Goal: Use online tool/utility: Utilize a website feature to perform a specific function

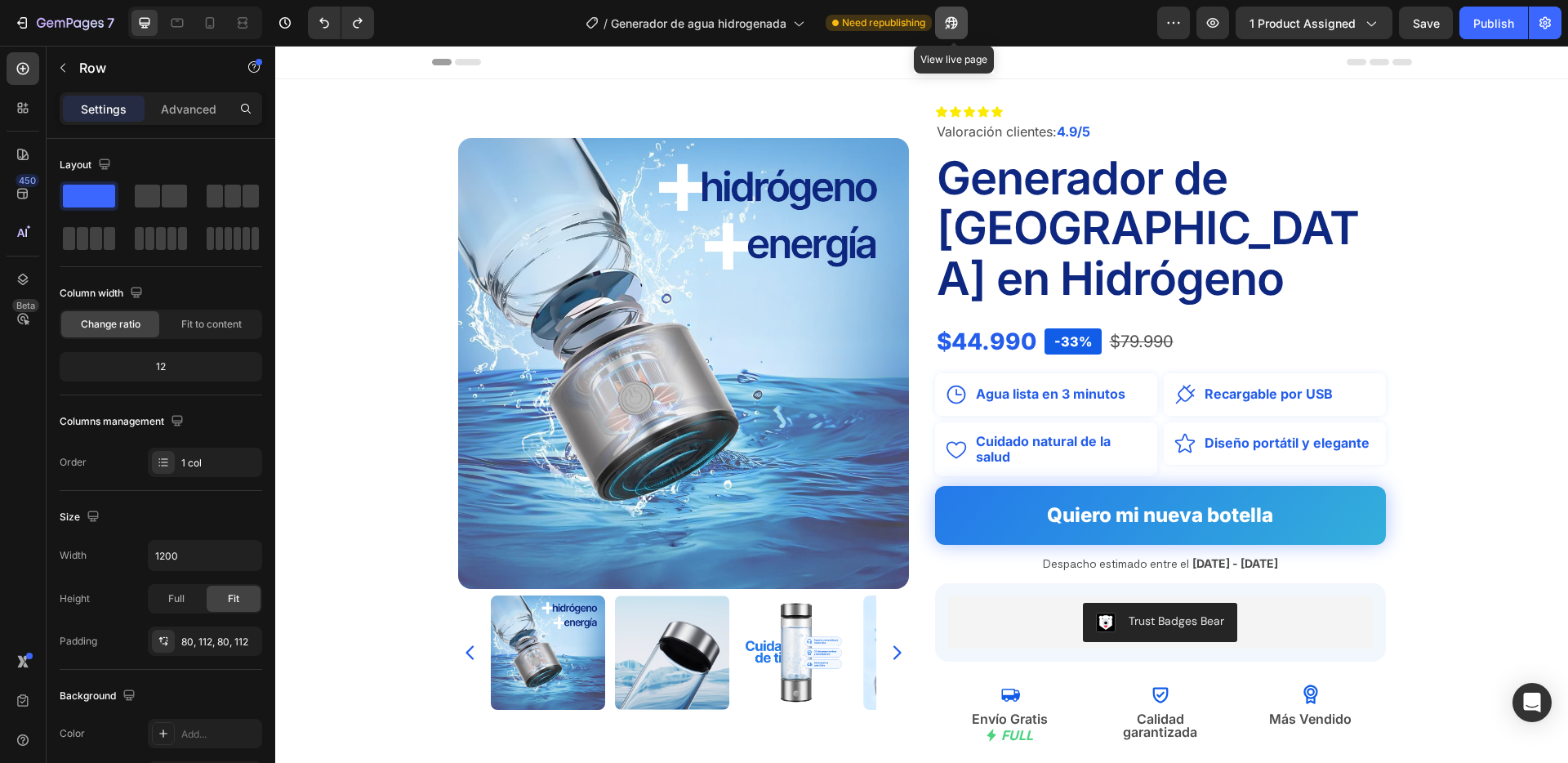
click at [953, 22] on icon "button" at bounding box center [951, 22] width 16 height 16
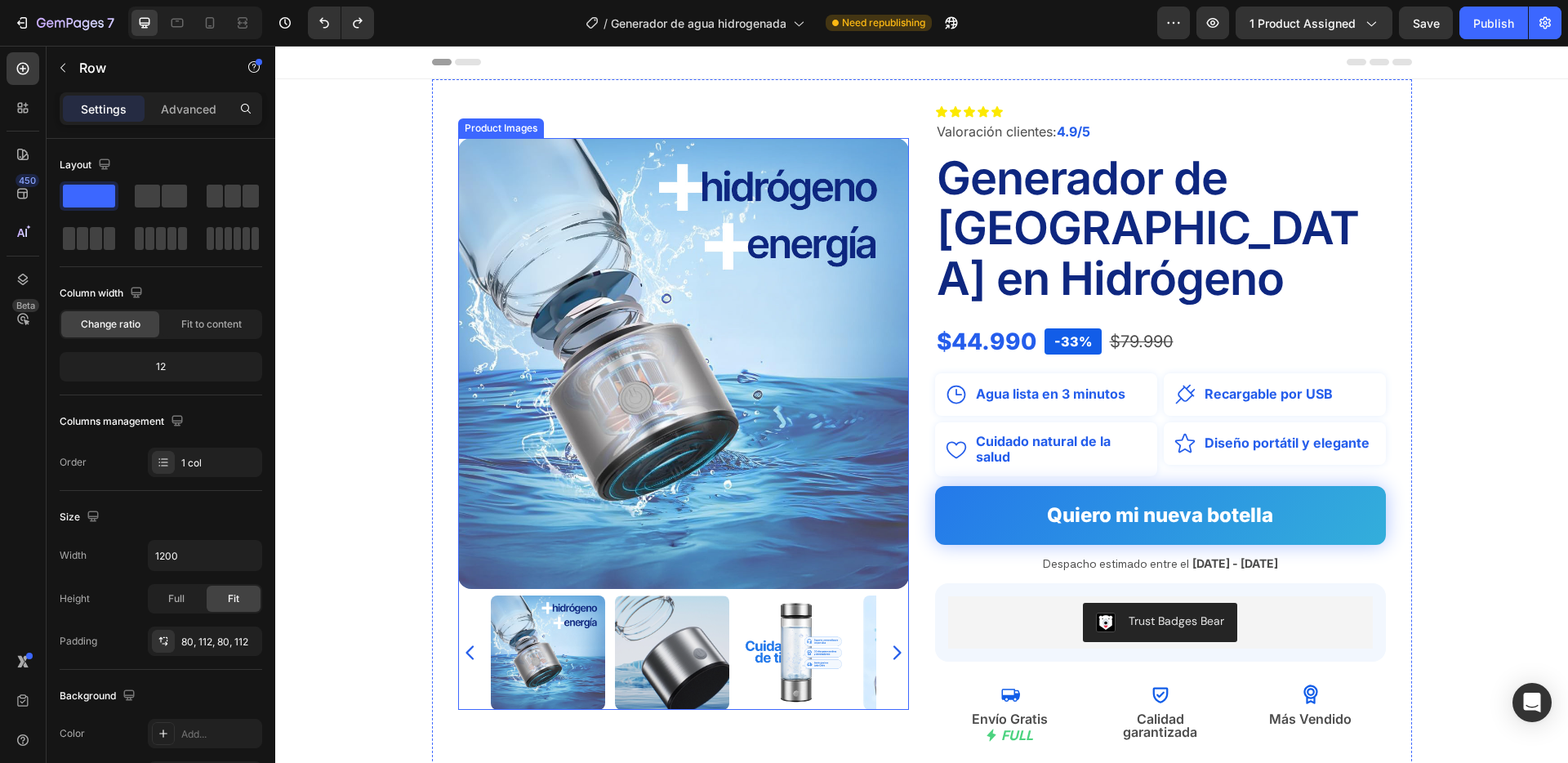
click at [709, 602] on img at bounding box center [671, 652] width 114 height 114
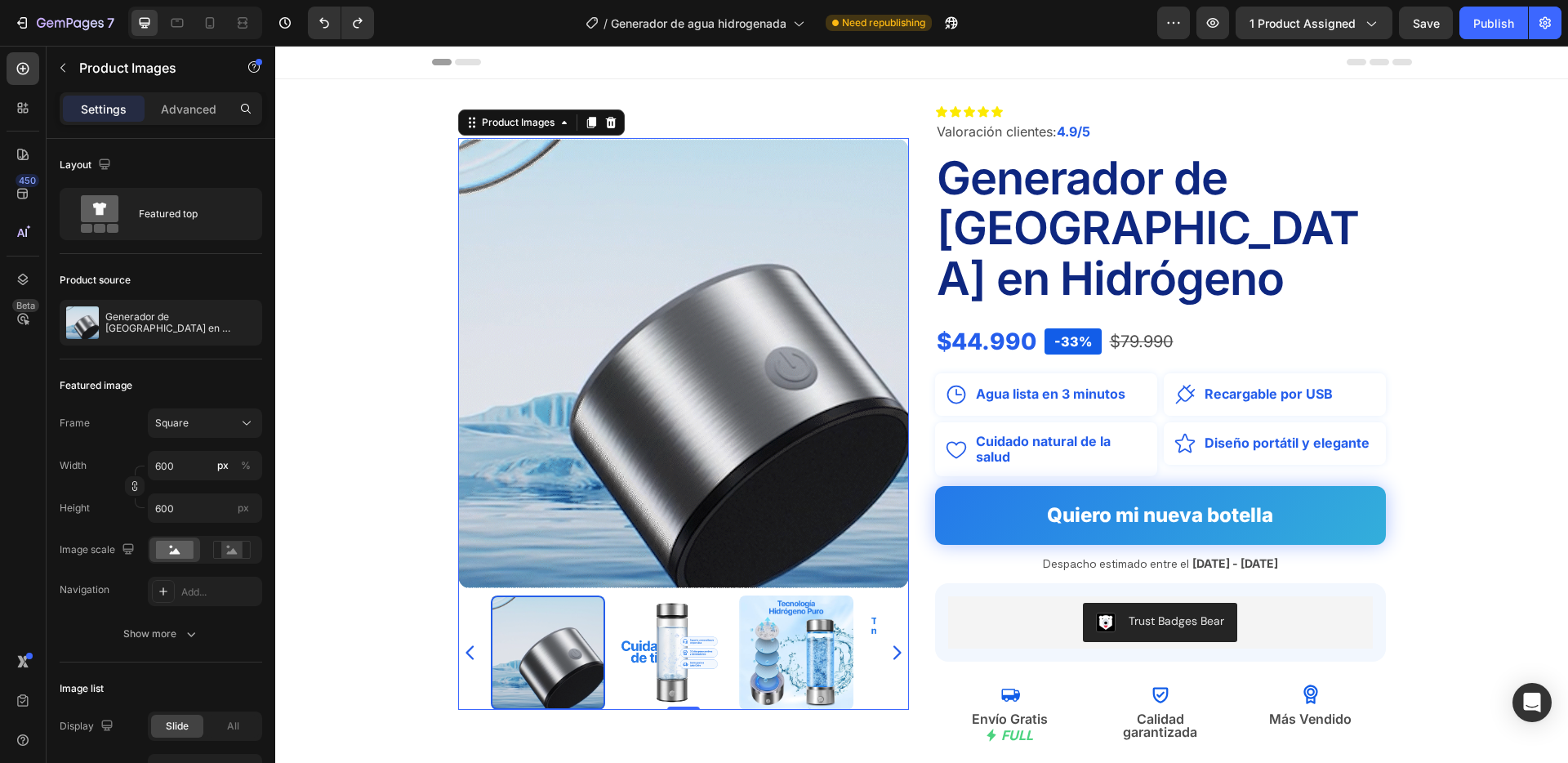
click at [682, 614] on img at bounding box center [671, 652] width 114 height 114
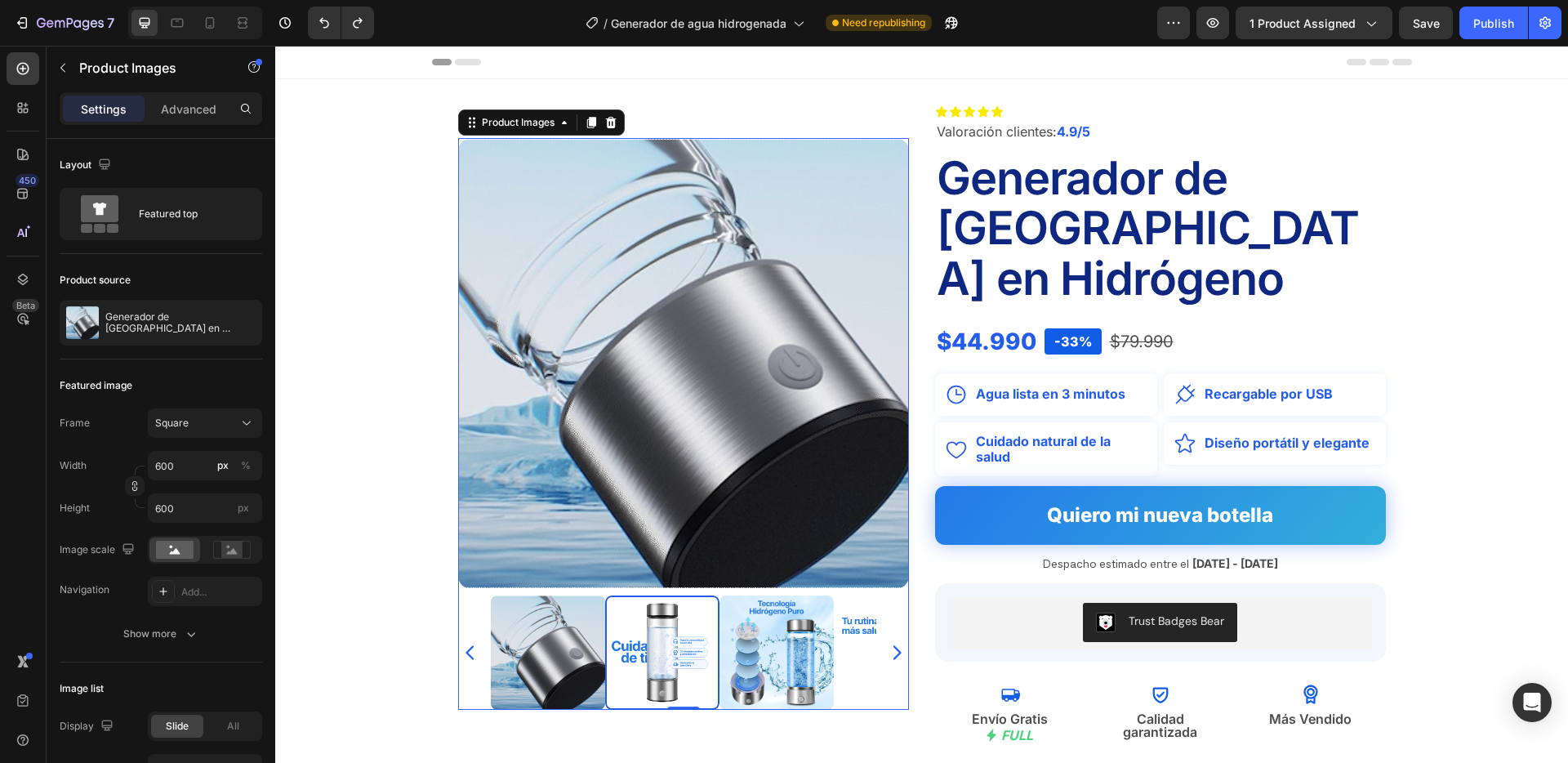
scroll to position [1, 0]
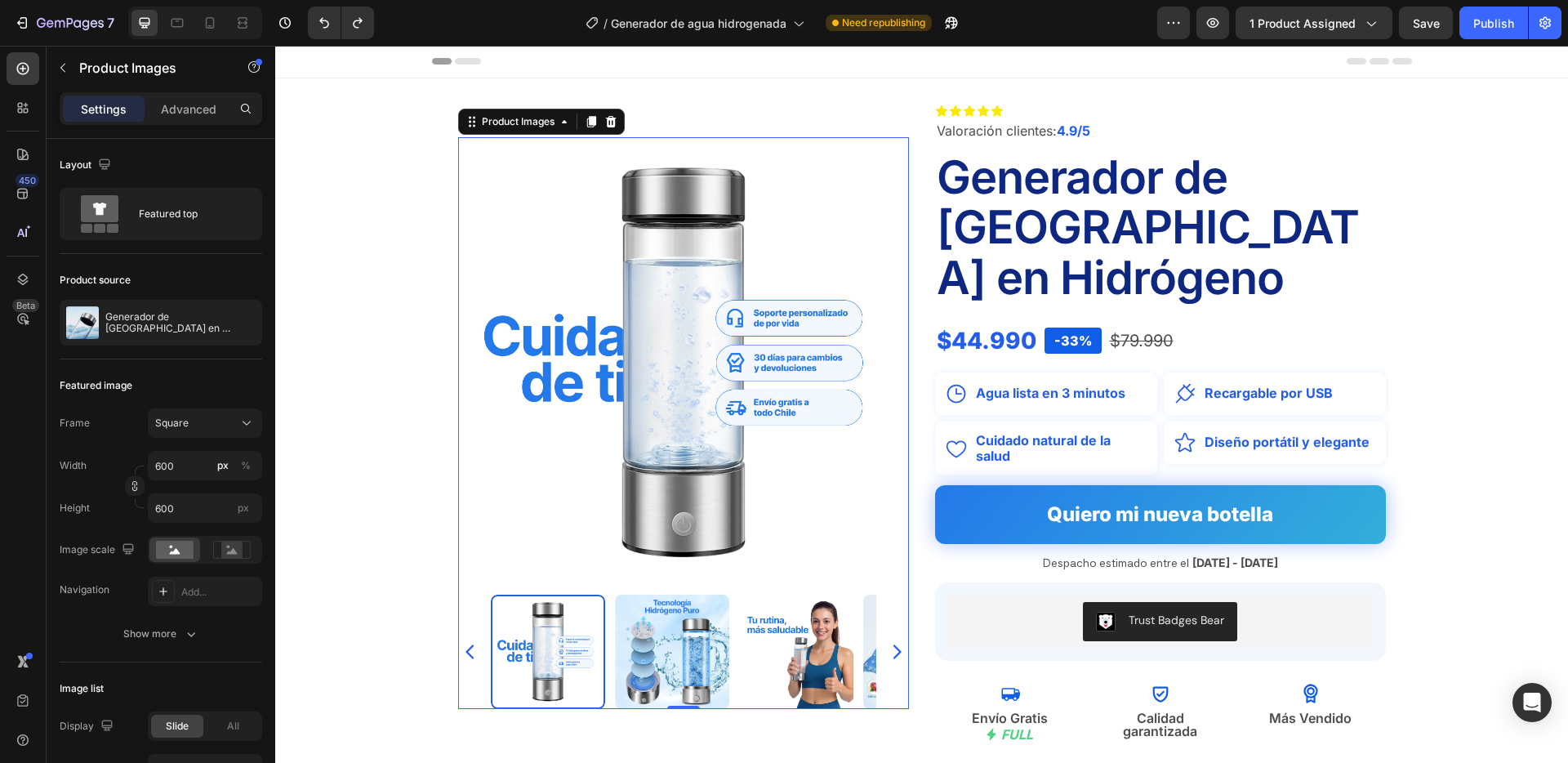
click at [682, 614] on img at bounding box center [671, 651] width 114 height 114
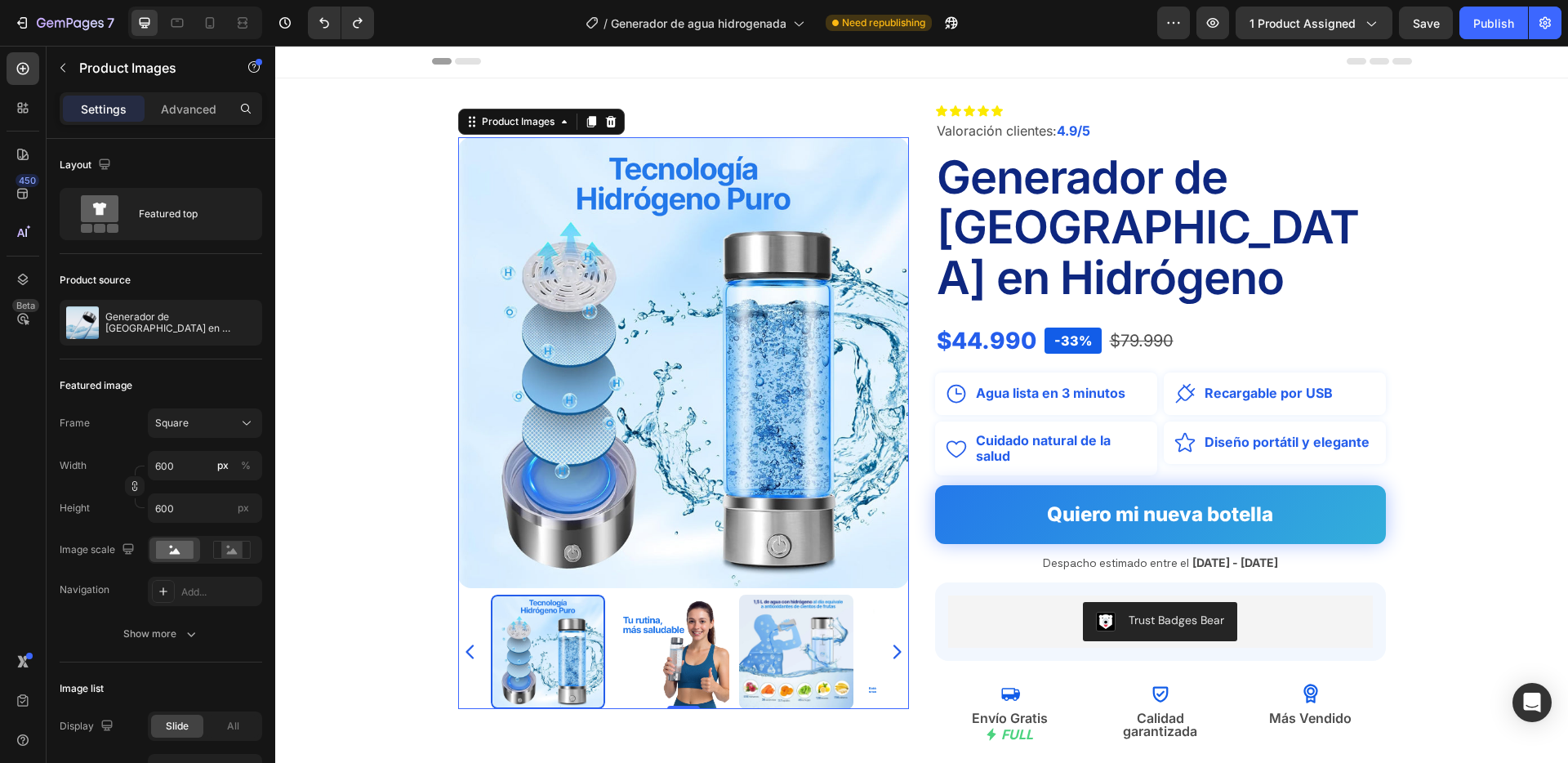
click at [682, 614] on img at bounding box center [671, 651] width 114 height 114
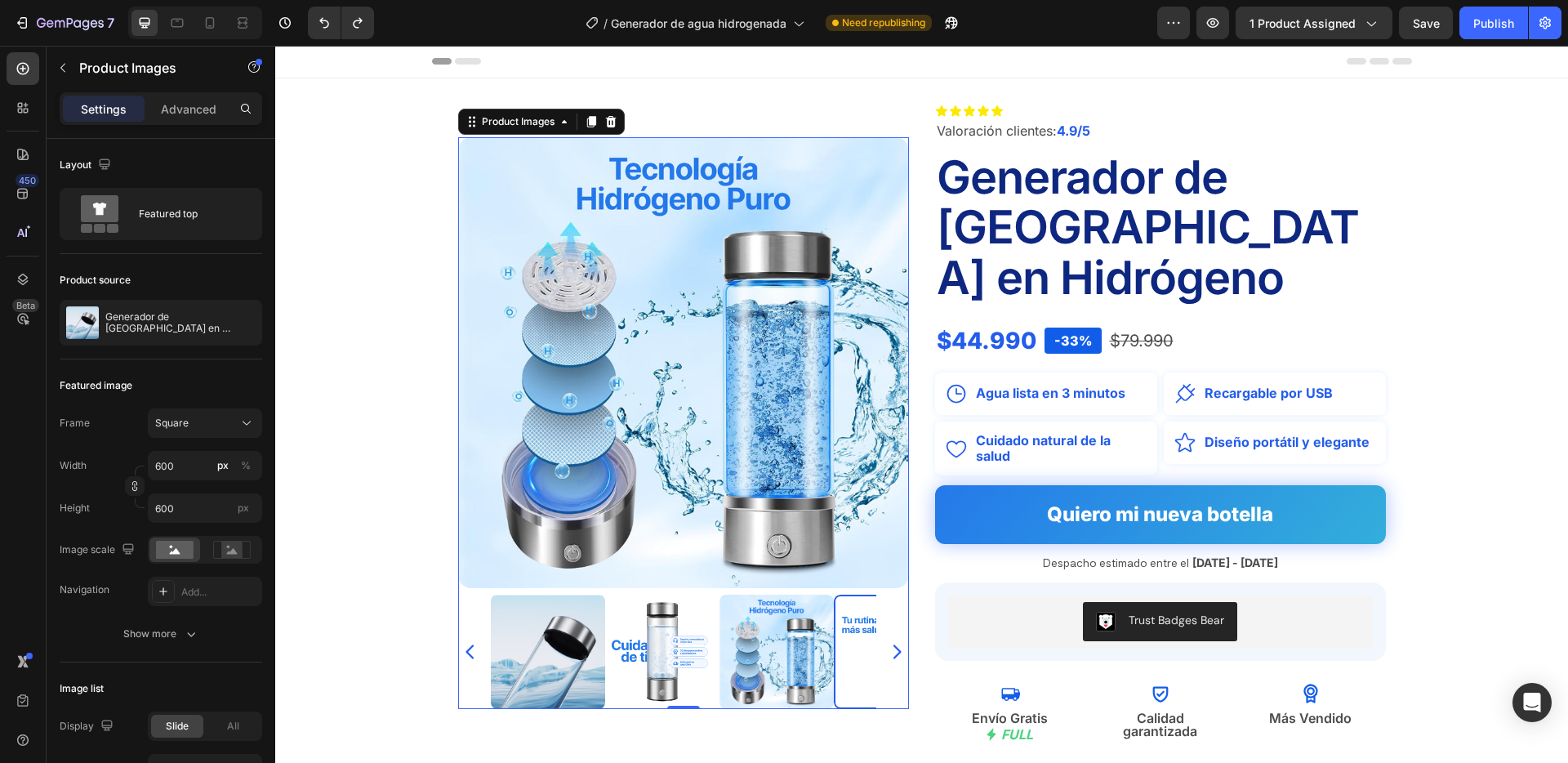
scroll to position [0, 0]
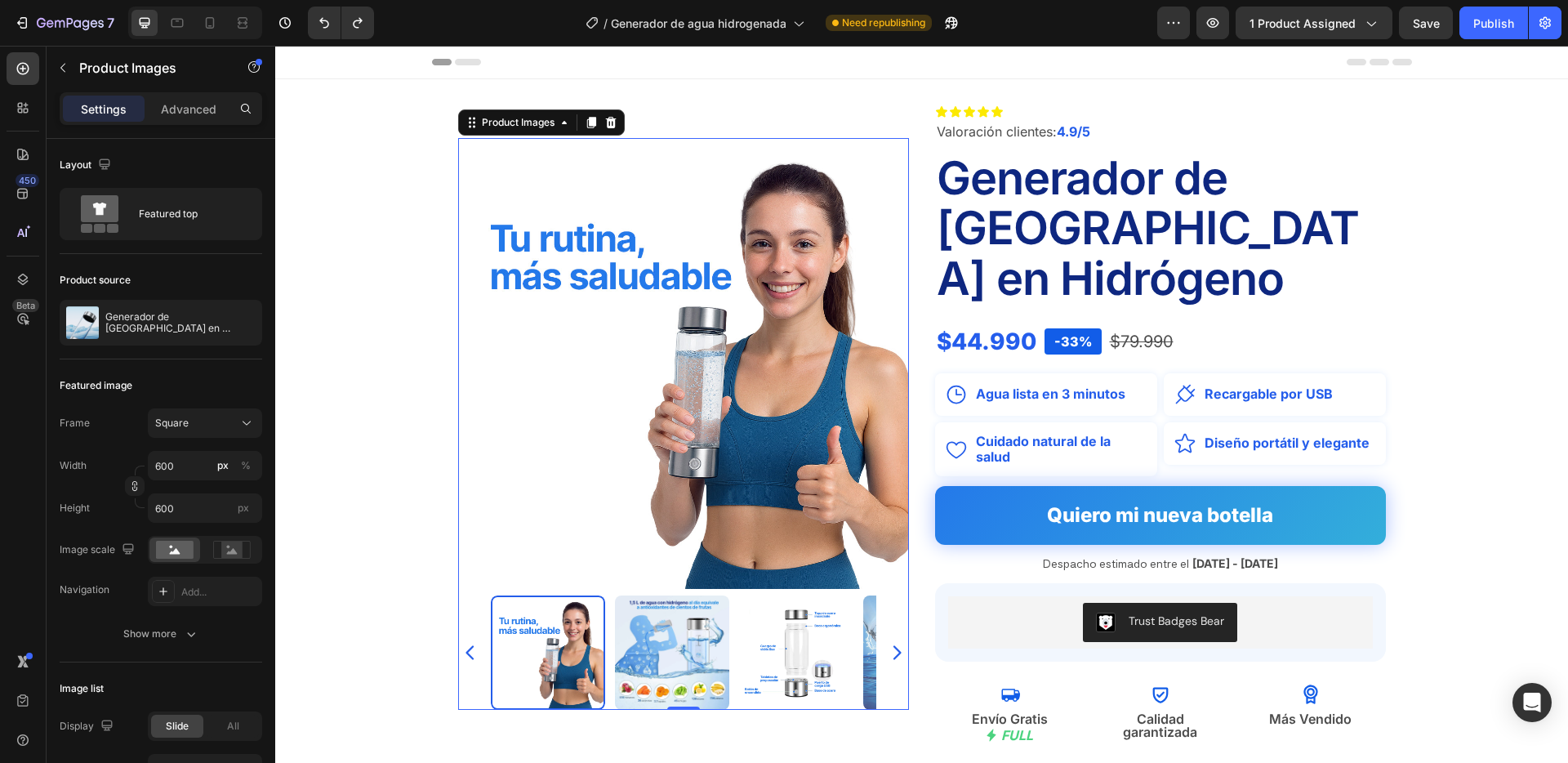
click at [682, 614] on img at bounding box center [671, 652] width 114 height 114
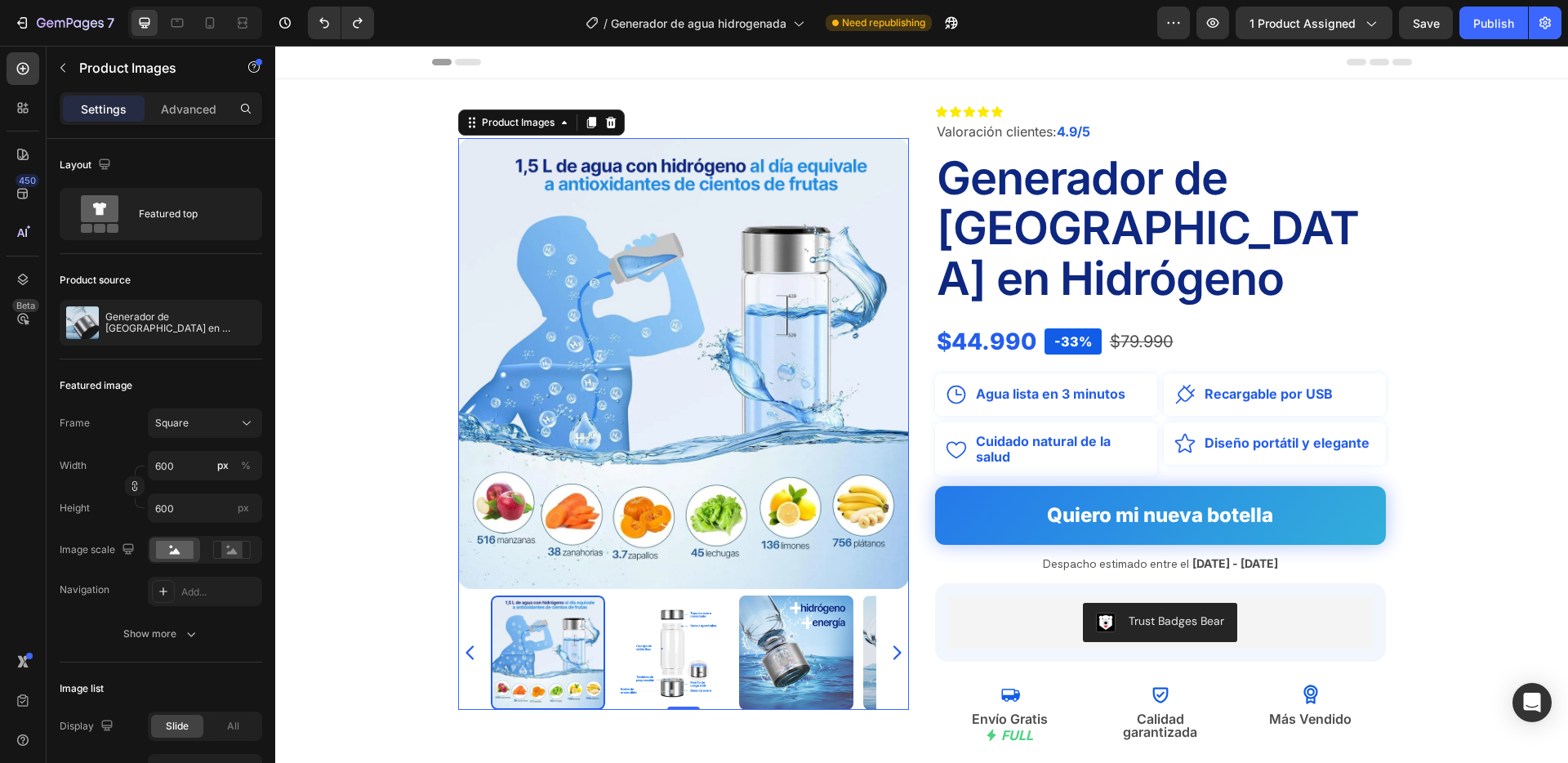
click at [638, 614] on img at bounding box center [671, 652] width 114 height 114
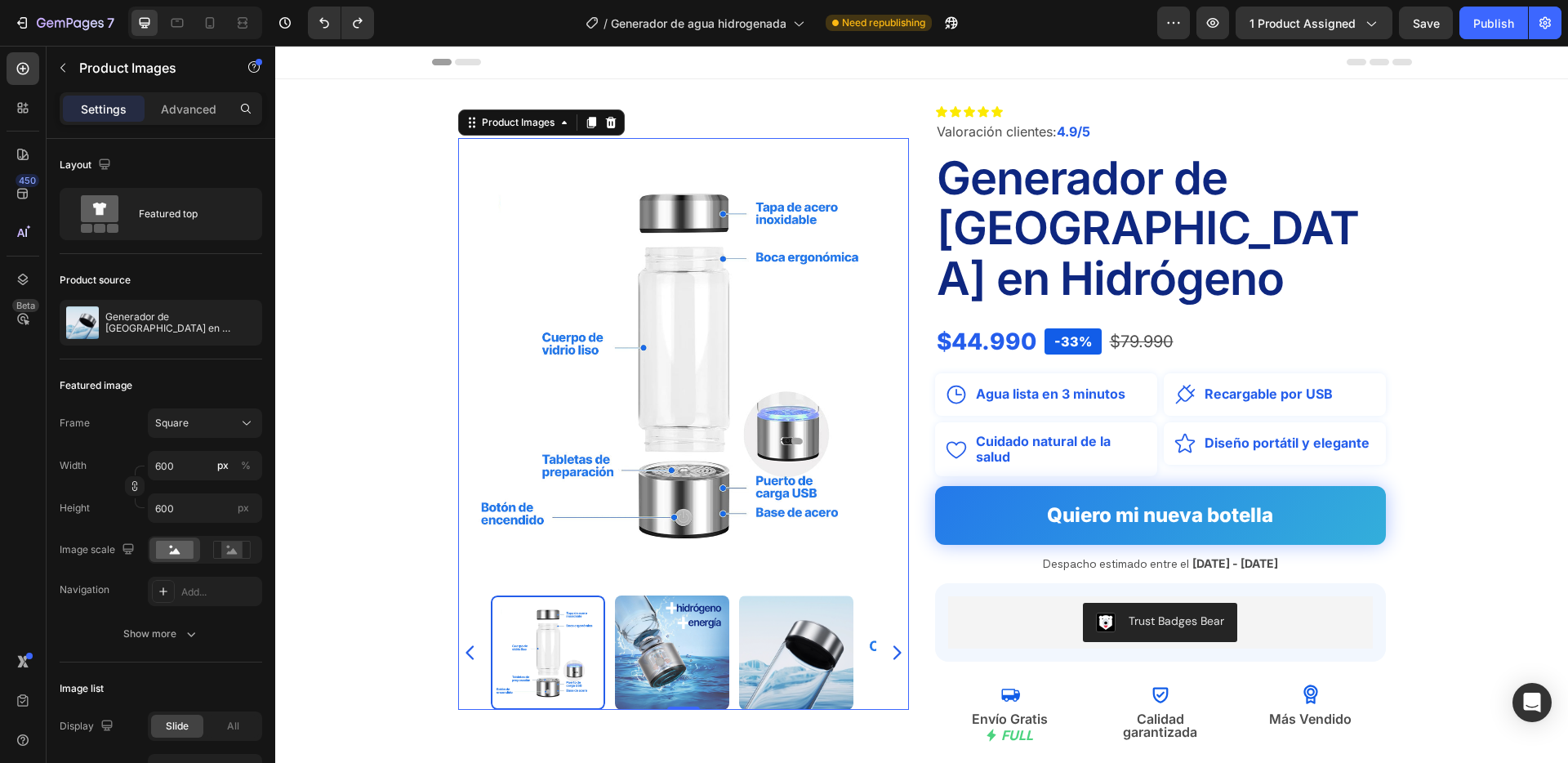
click at [645, 614] on img at bounding box center [671, 652] width 114 height 114
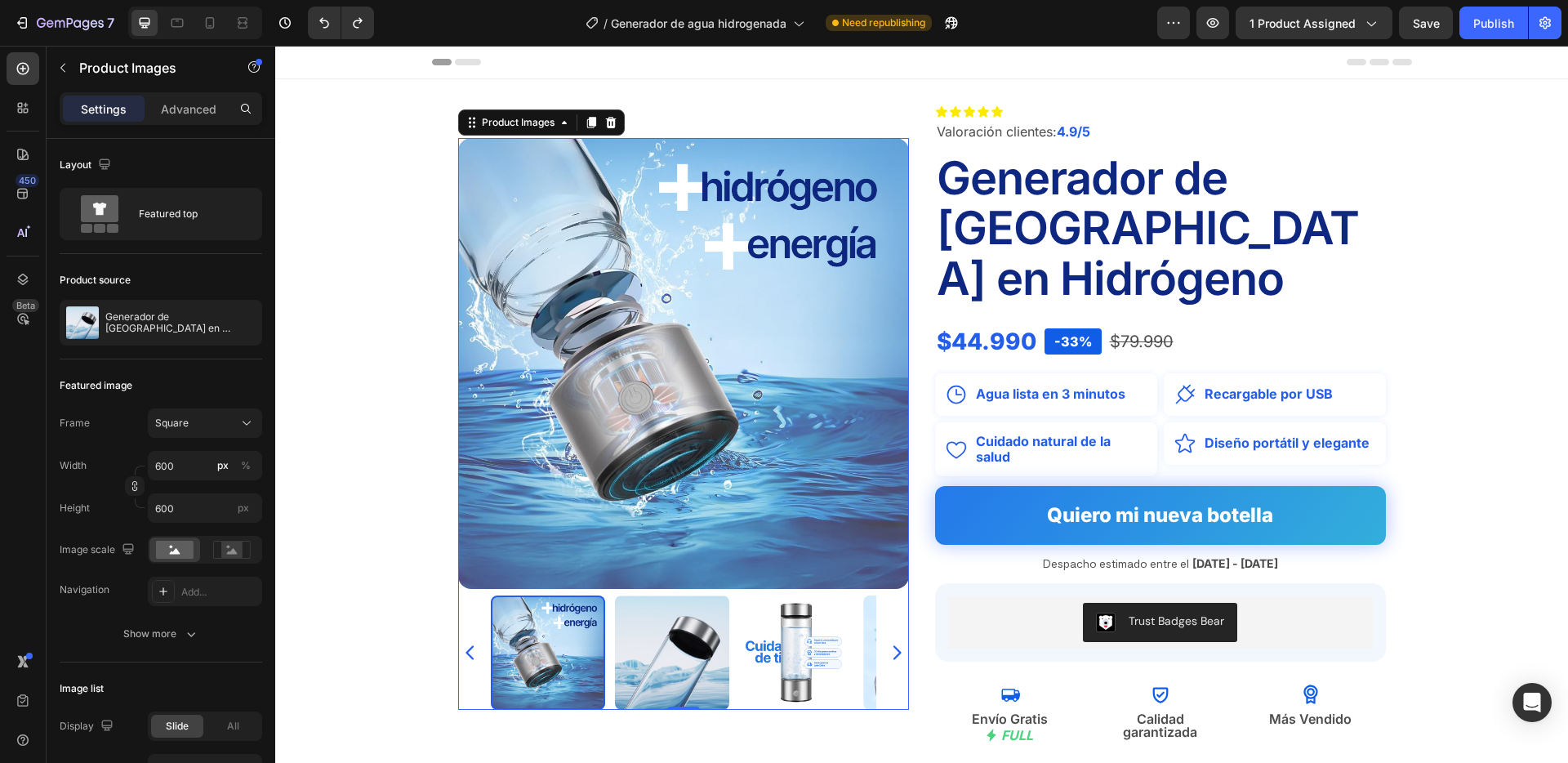
click at [645, 614] on img at bounding box center [671, 652] width 114 height 114
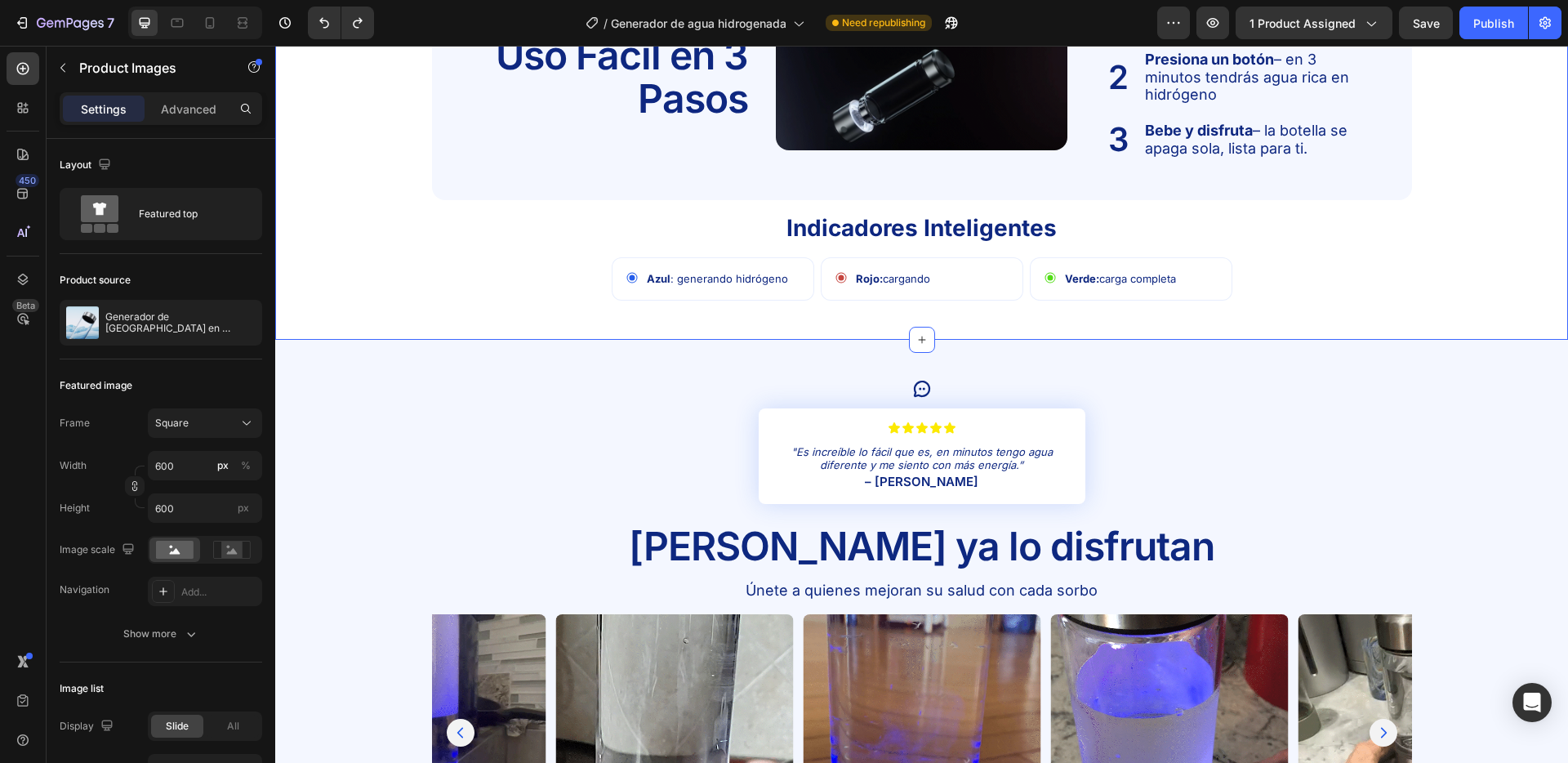
scroll to position [2843, 0]
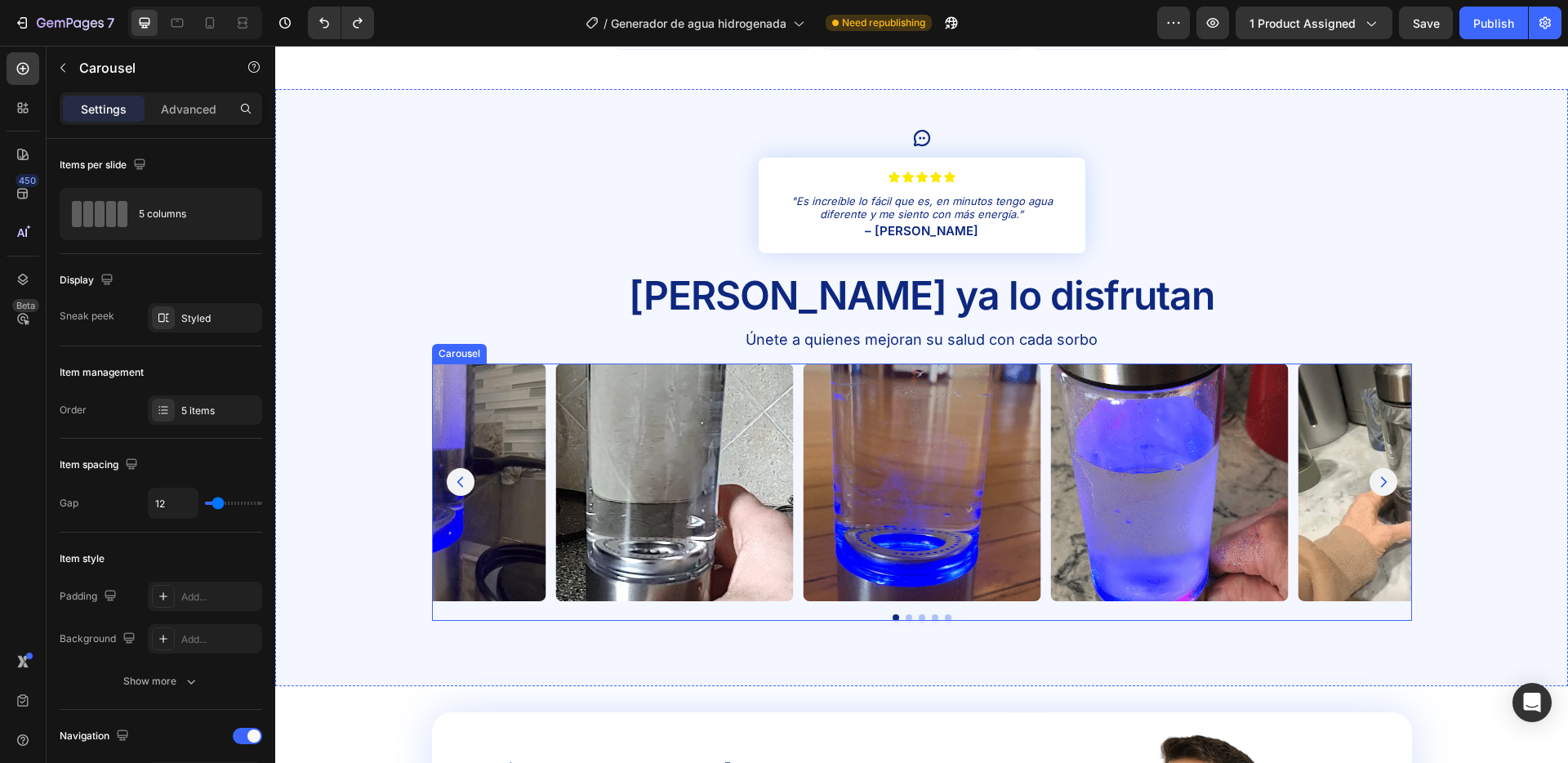
click at [996, 608] on div "Image Image Image Image Image Carousel" at bounding box center [922, 492] width 980 height 258
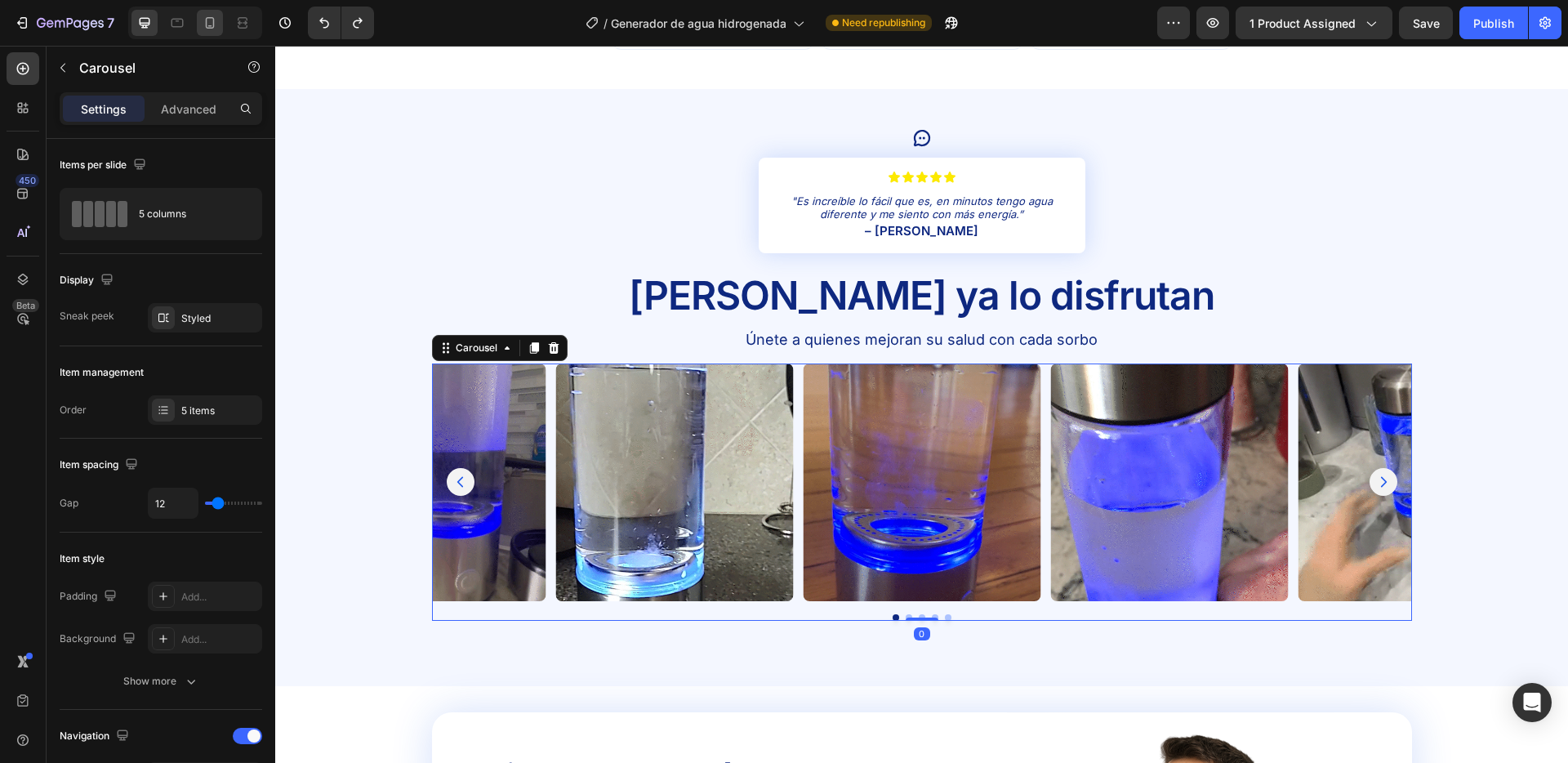
click at [218, 26] on div at bounding box center [210, 22] width 26 height 26
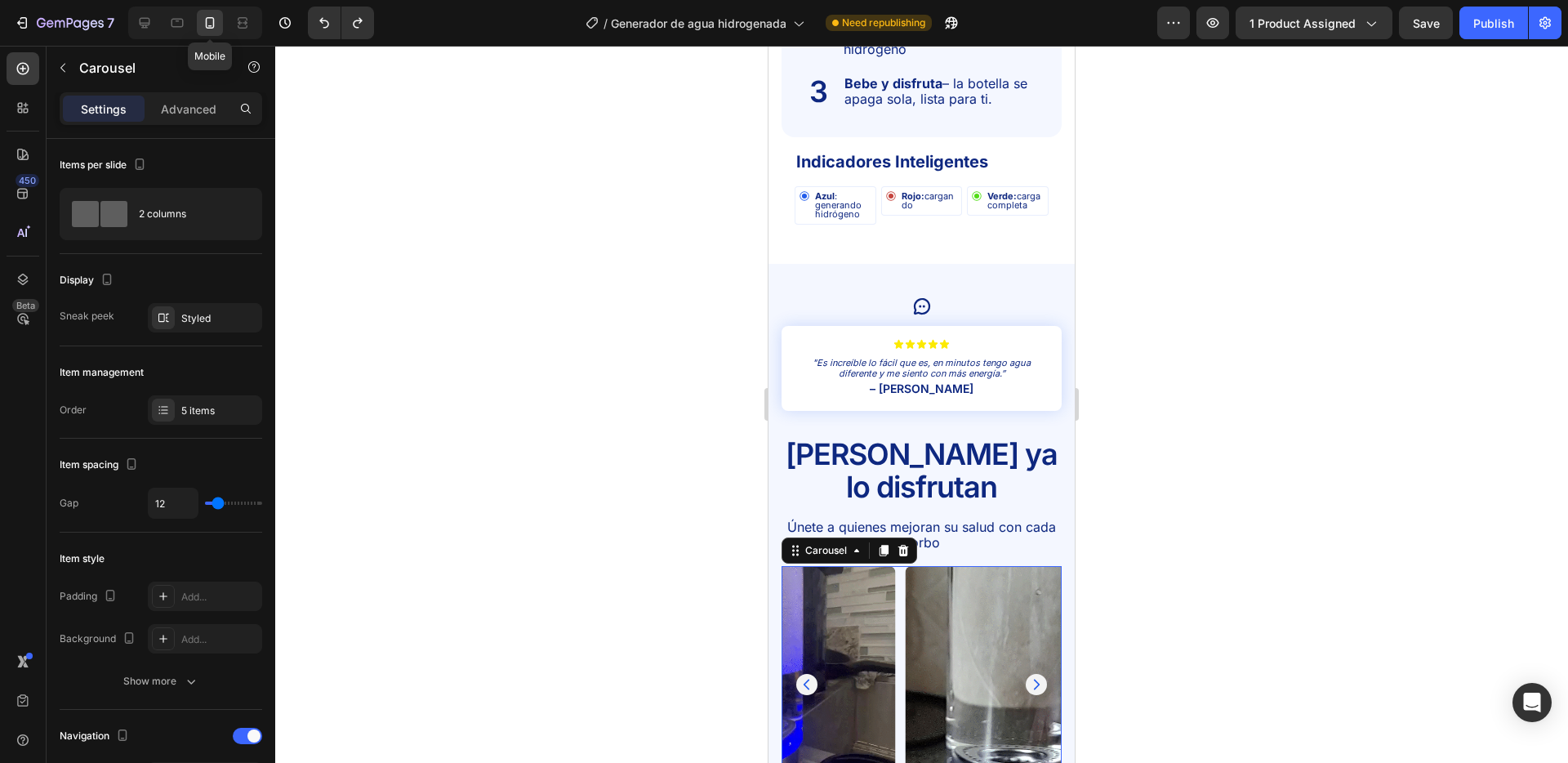
type input "800"
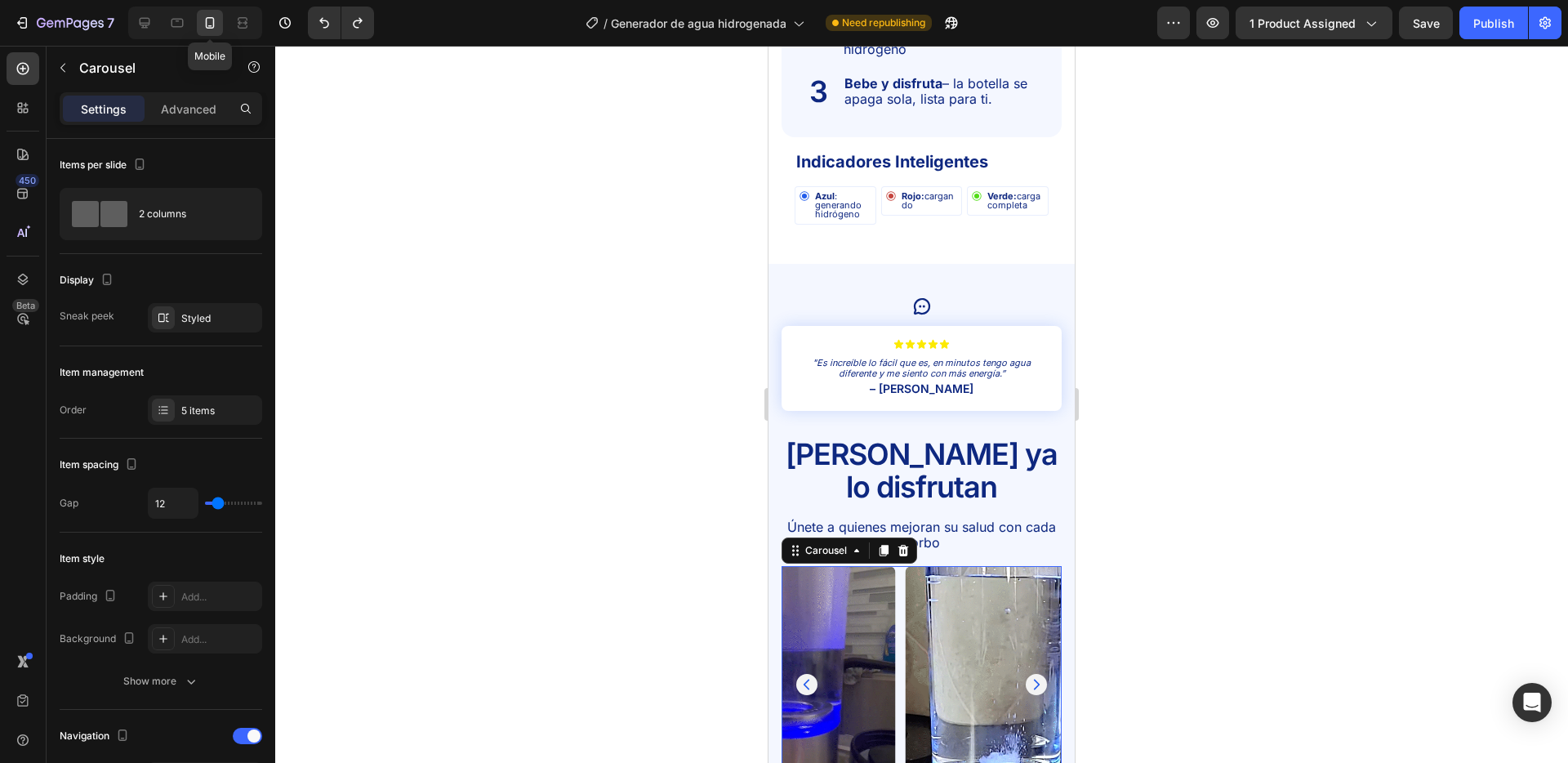
type input "8"
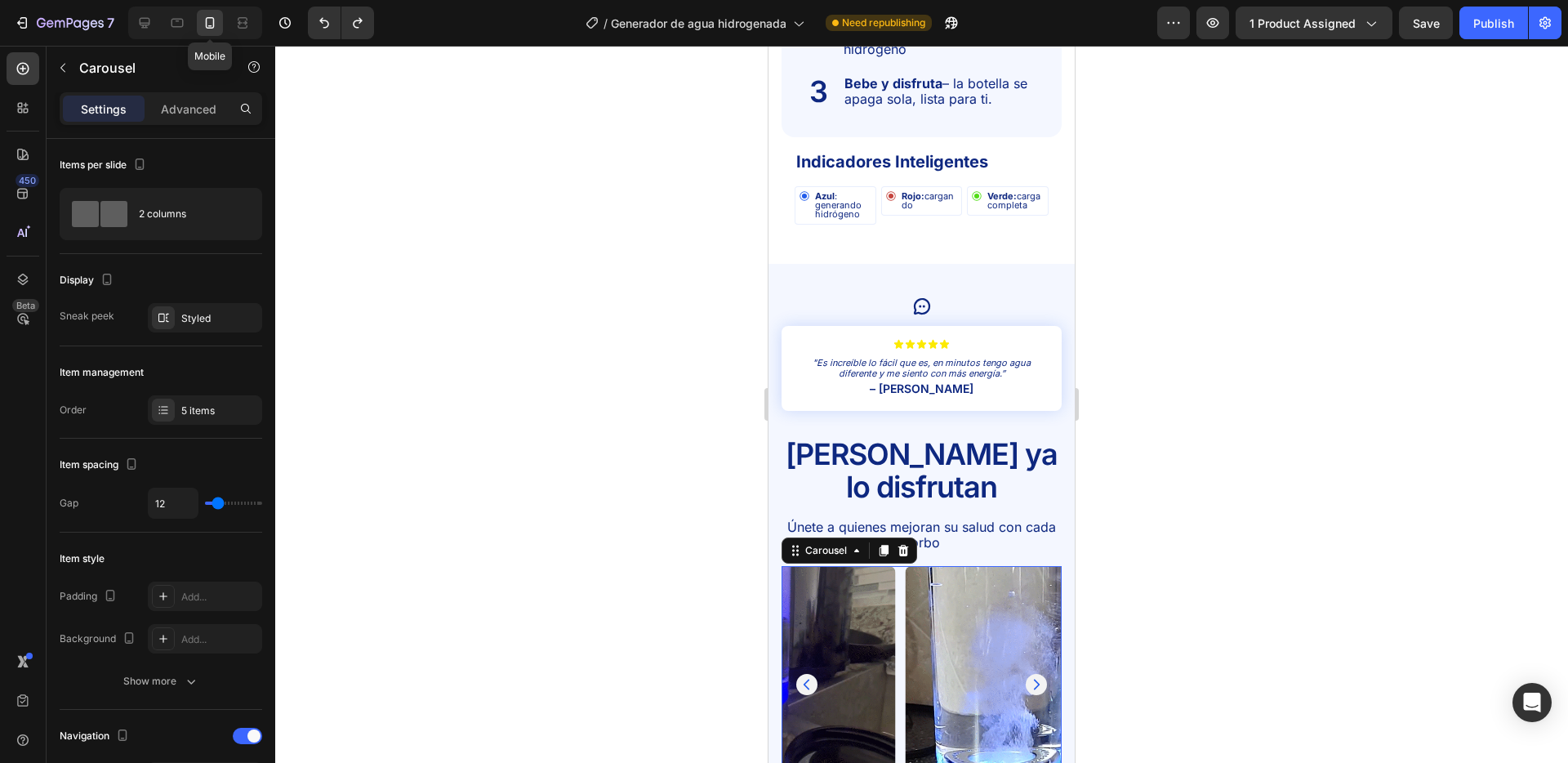
type input "8"
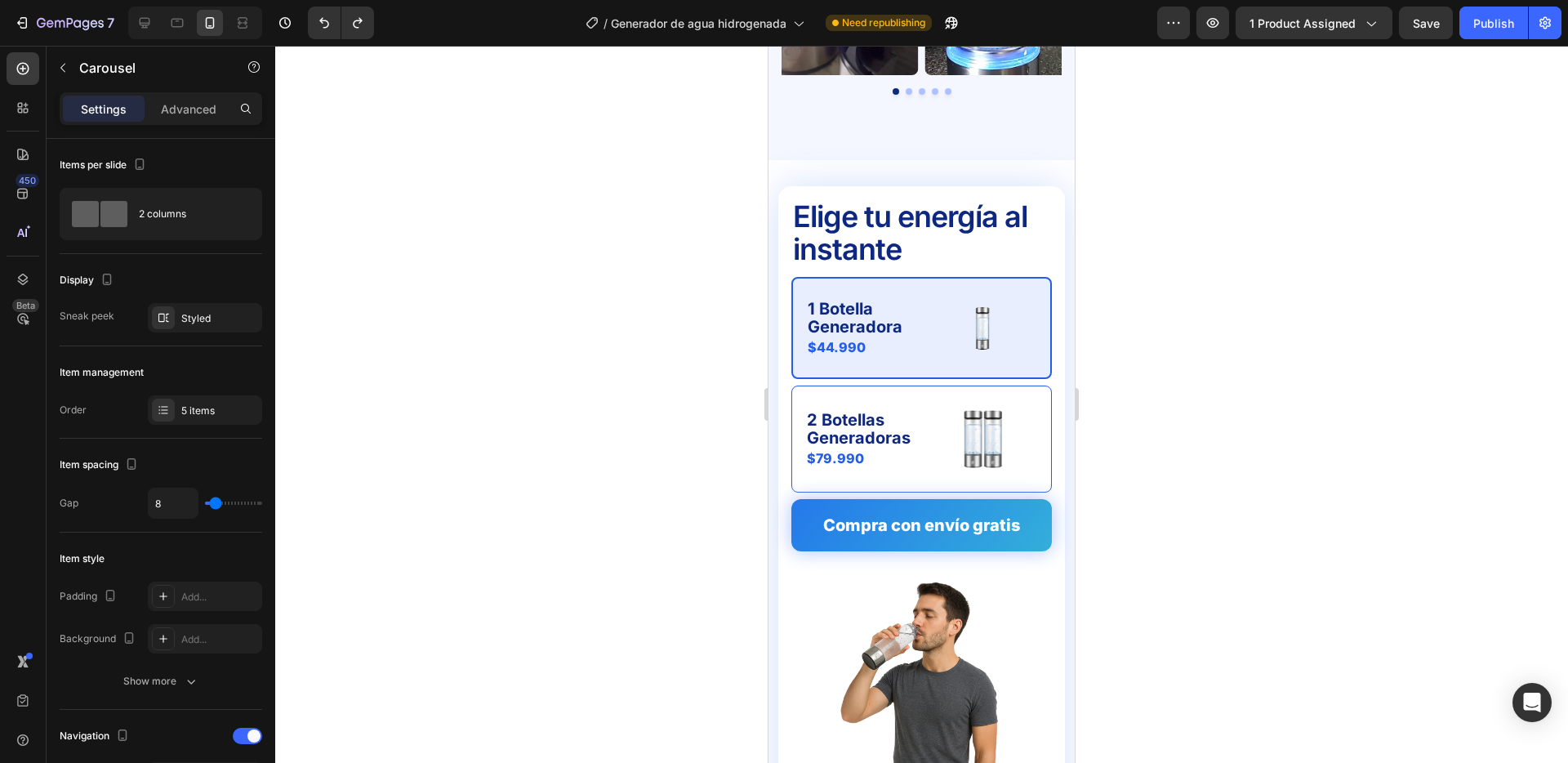
click at [703, 298] on div at bounding box center [921, 404] width 1292 height 717
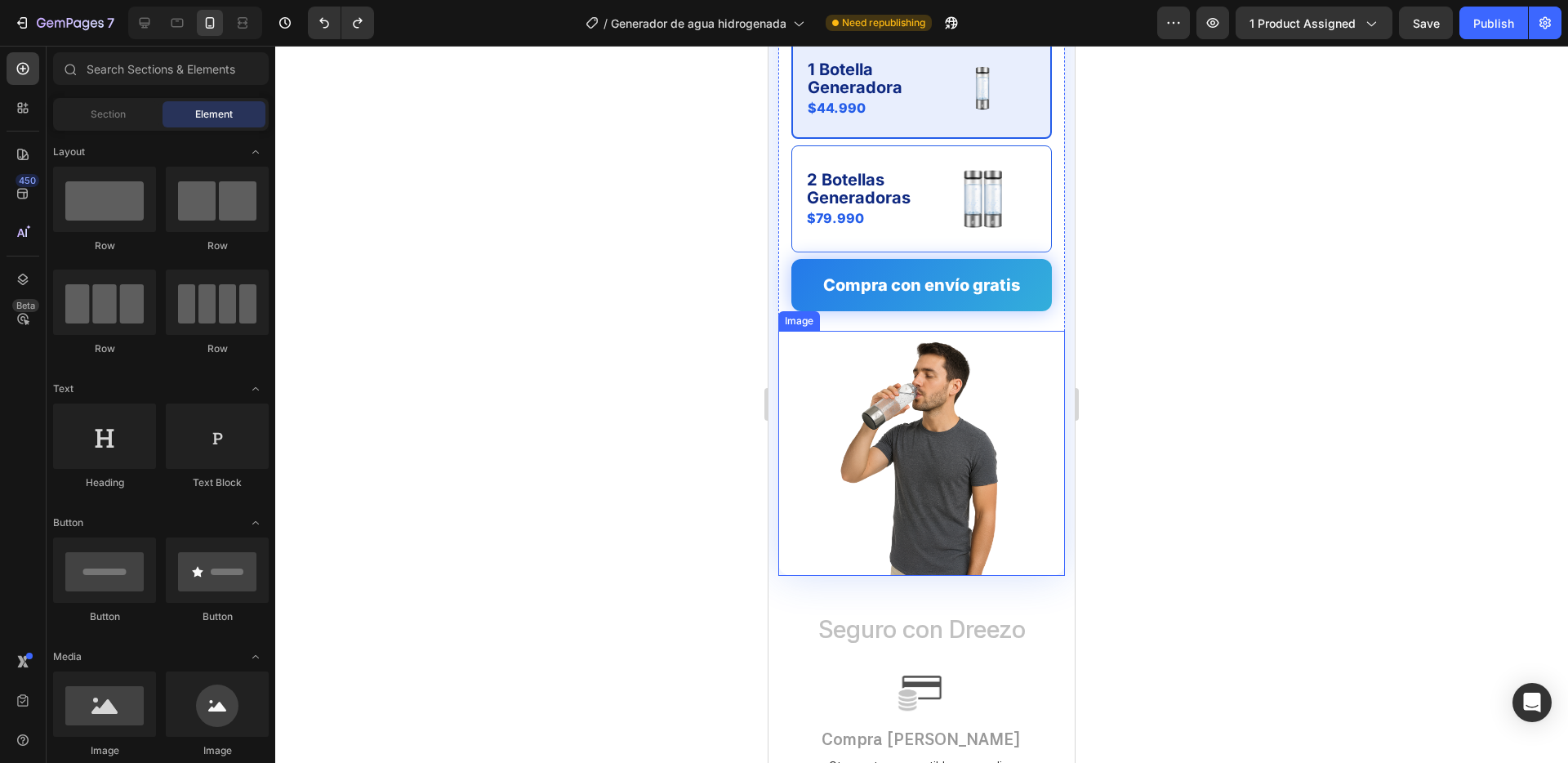
scroll to position [4586, 0]
click at [1124, 323] on div at bounding box center [921, 404] width 1292 height 717
